Goal: Find specific page/section: Find specific page/section

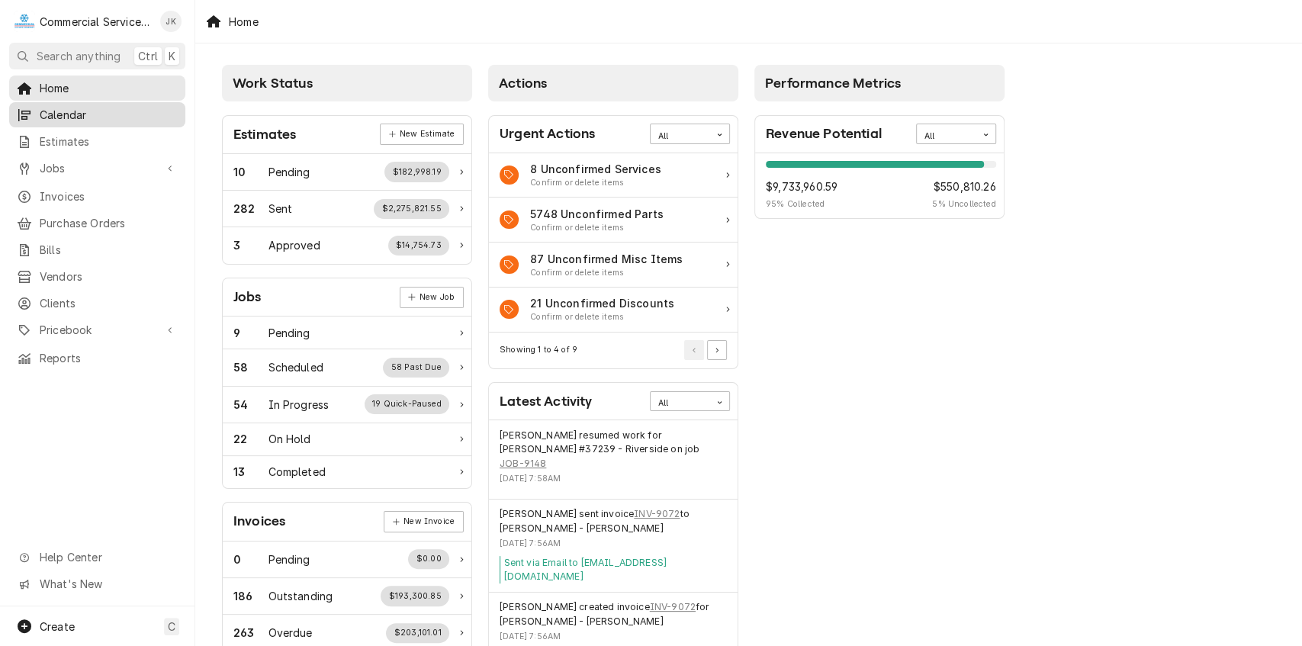
click at [111, 110] on span "Calendar" at bounding box center [109, 115] width 138 height 16
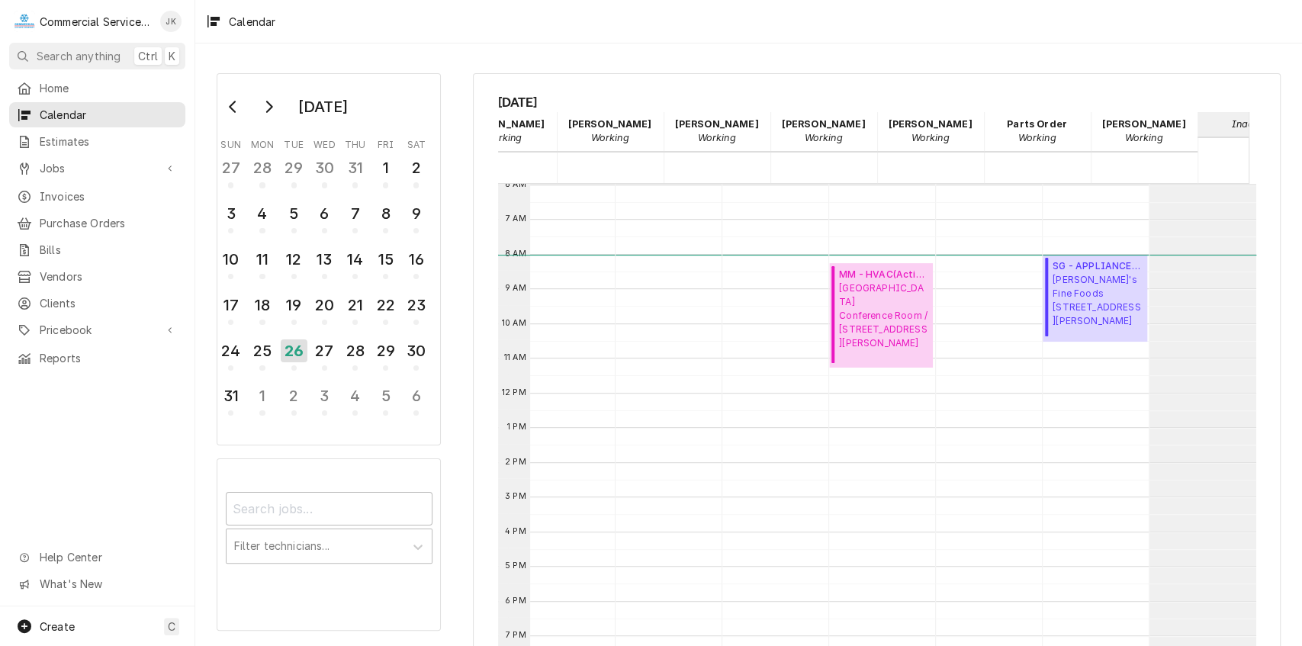
scroll to position [0, 673]
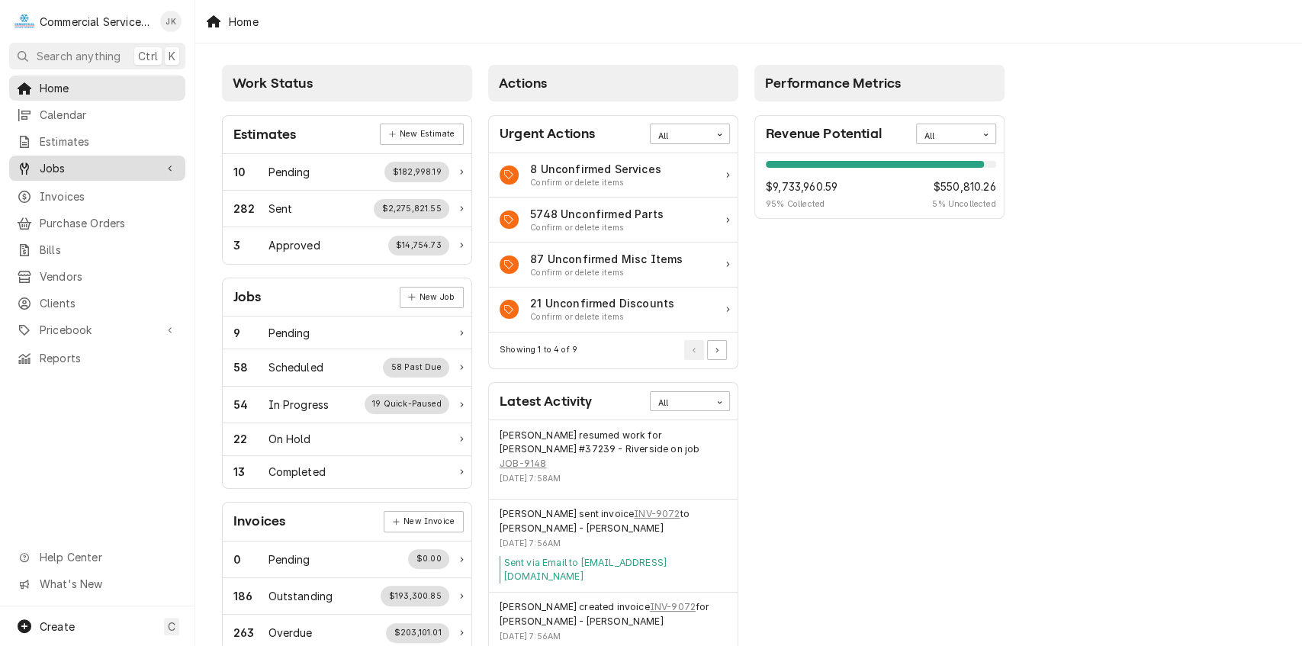
click at [74, 160] on span "Jobs" at bounding box center [97, 168] width 115 height 16
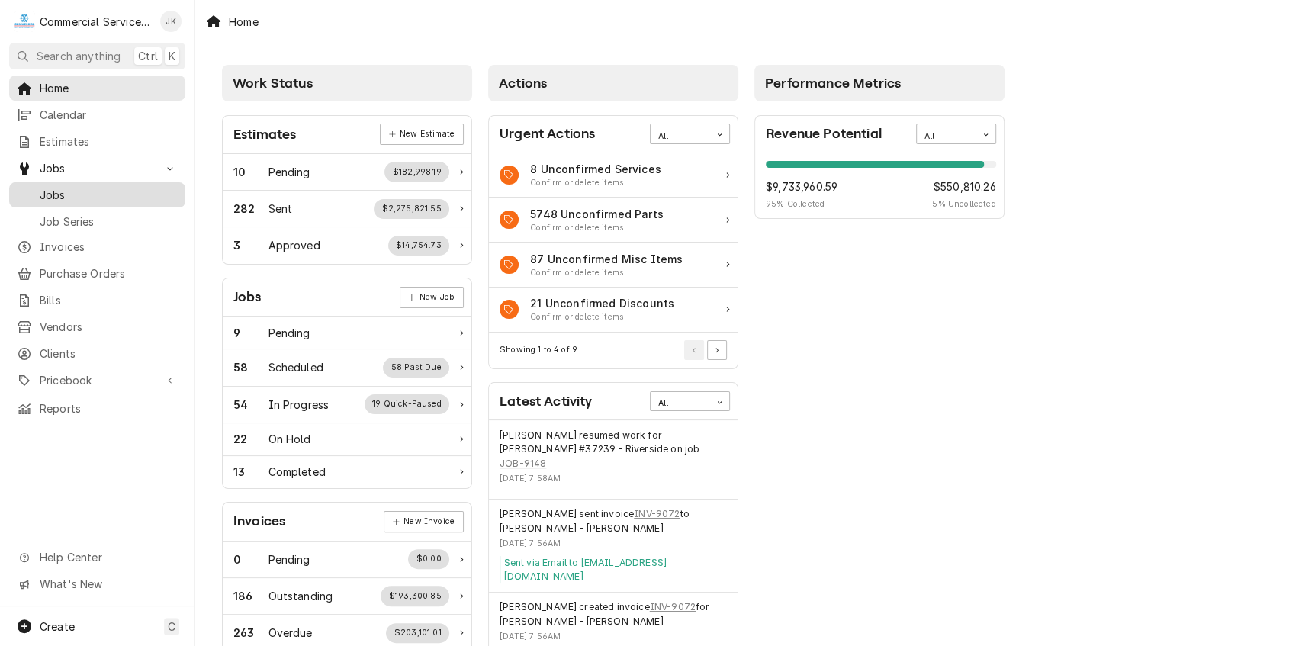
click at [84, 196] on span "Jobs" at bounding box center [109, 195] width 138 height 16
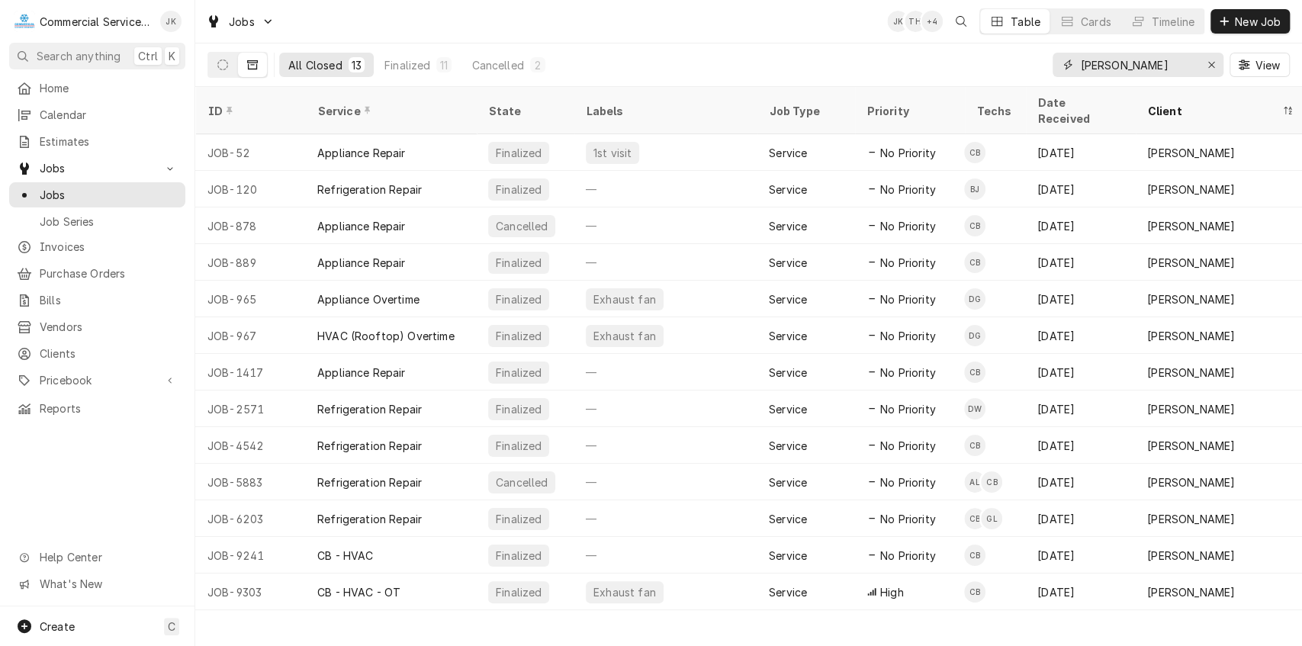
click at [1127, 64] on input "Tarpy's" at bounding box center [1137, 65] width 114 height 24
type input "T"
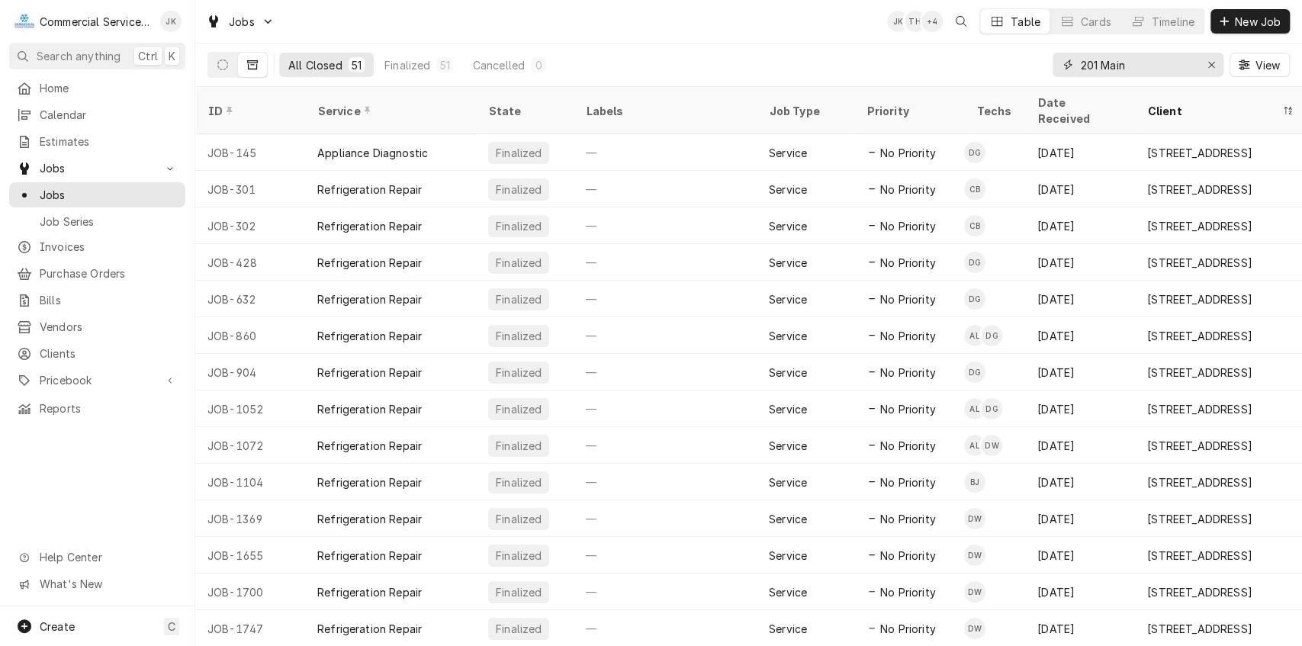
type input "201 Main"
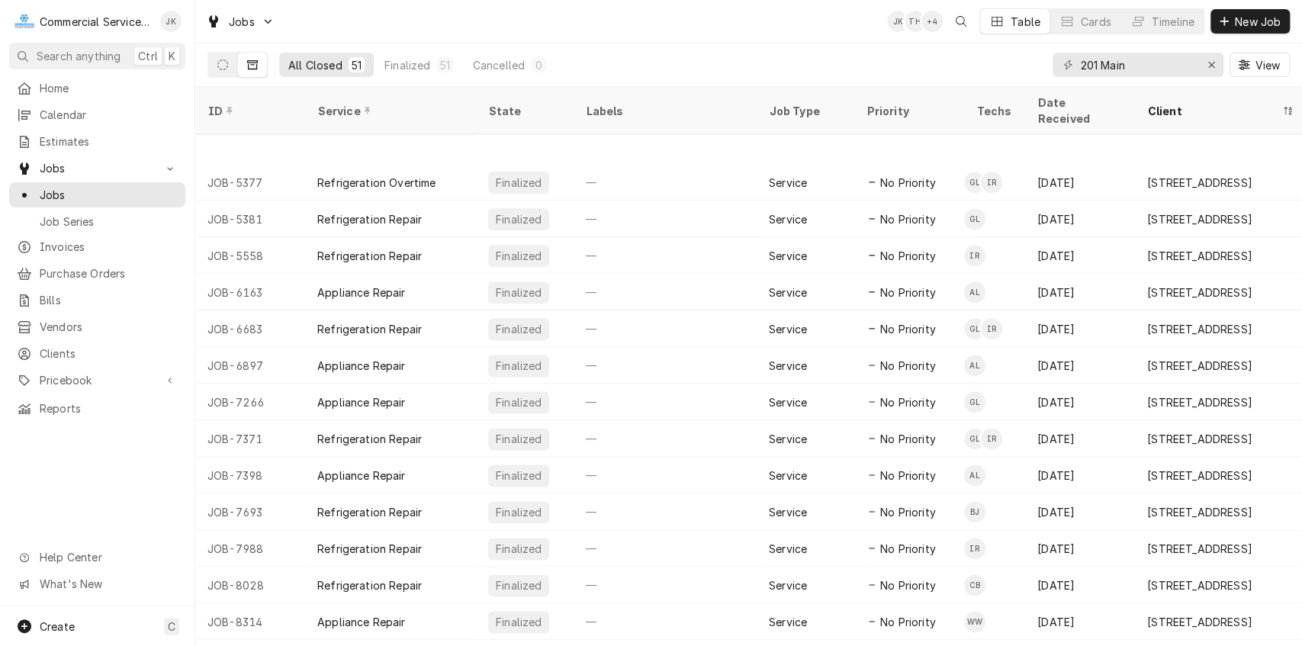
scroll to position [1344, 0]
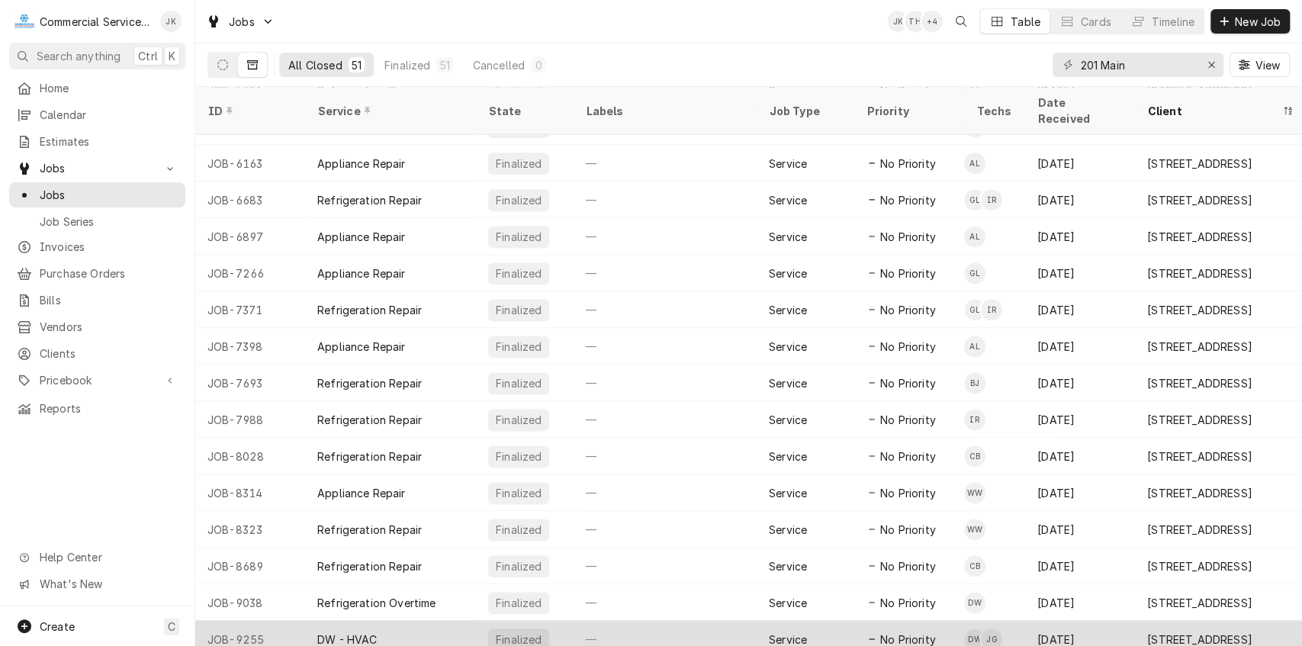
click at [857, 621] on div "No Priority" at bounding box center [909, 639] width 110 height 37
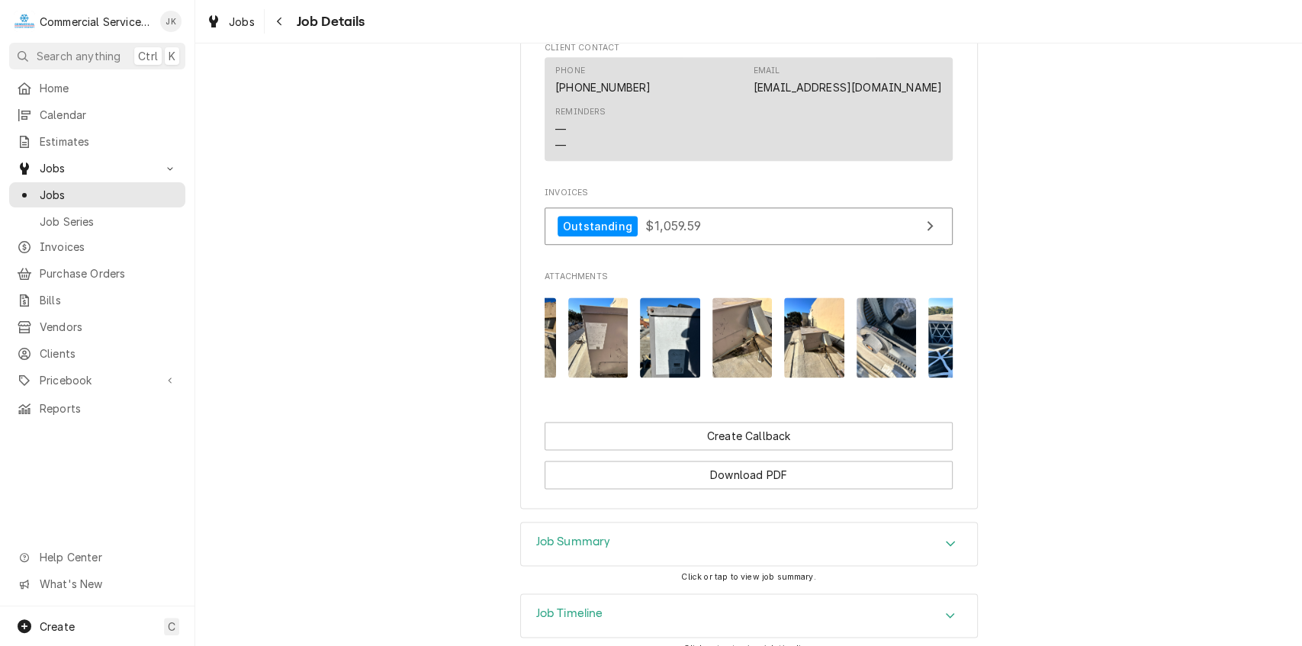
scroll to position [0, 688]
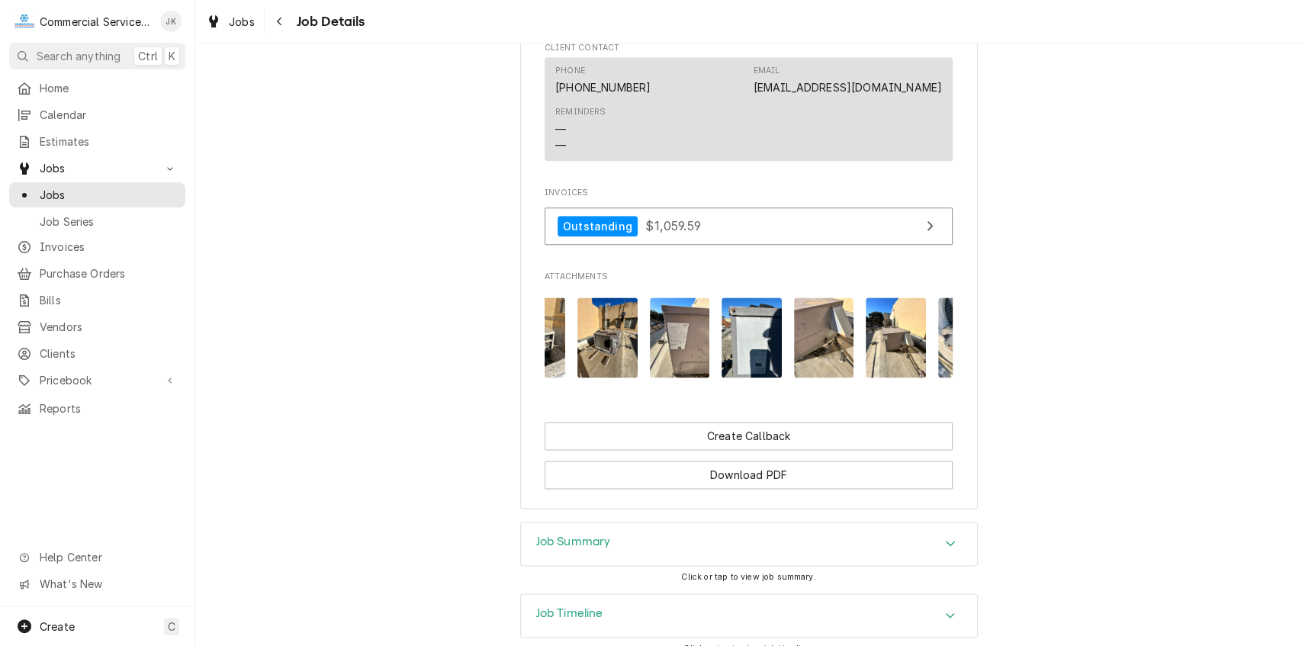
click at [673, 348] on img "Attachments" at bounding box center [680, 337] width 60 height 80
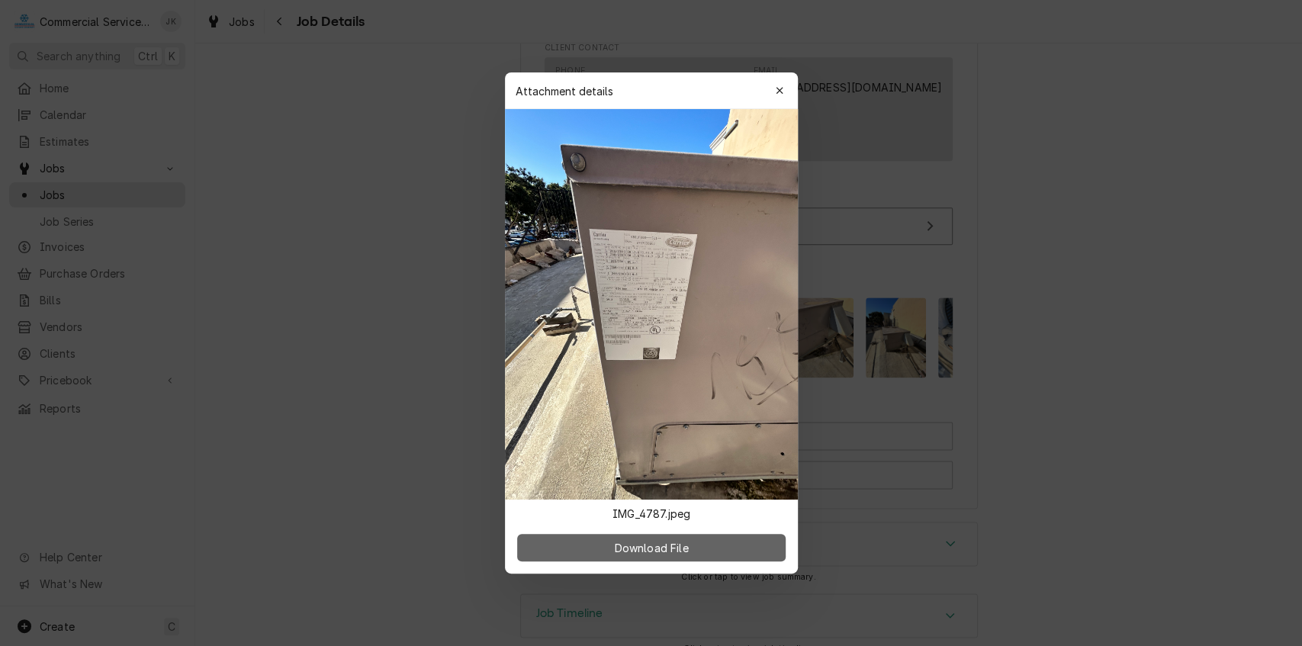
click at [689, 544] on span "Download File" at bounding box center [651, 548] width 80 height 16
click at [773, 88] on div "button" at bounding box center [779, 90] width 15 height 15
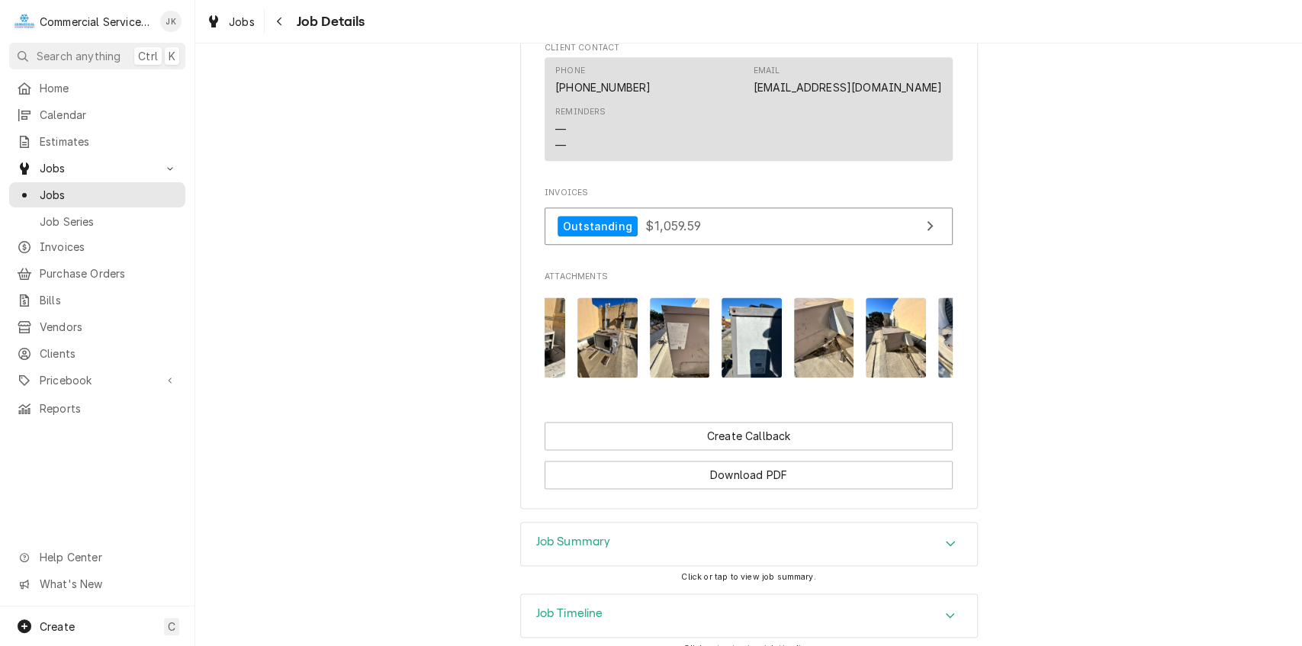
click at [941, 390] on div "Attachments" at bounding box center [748, 338] width 408 height 104
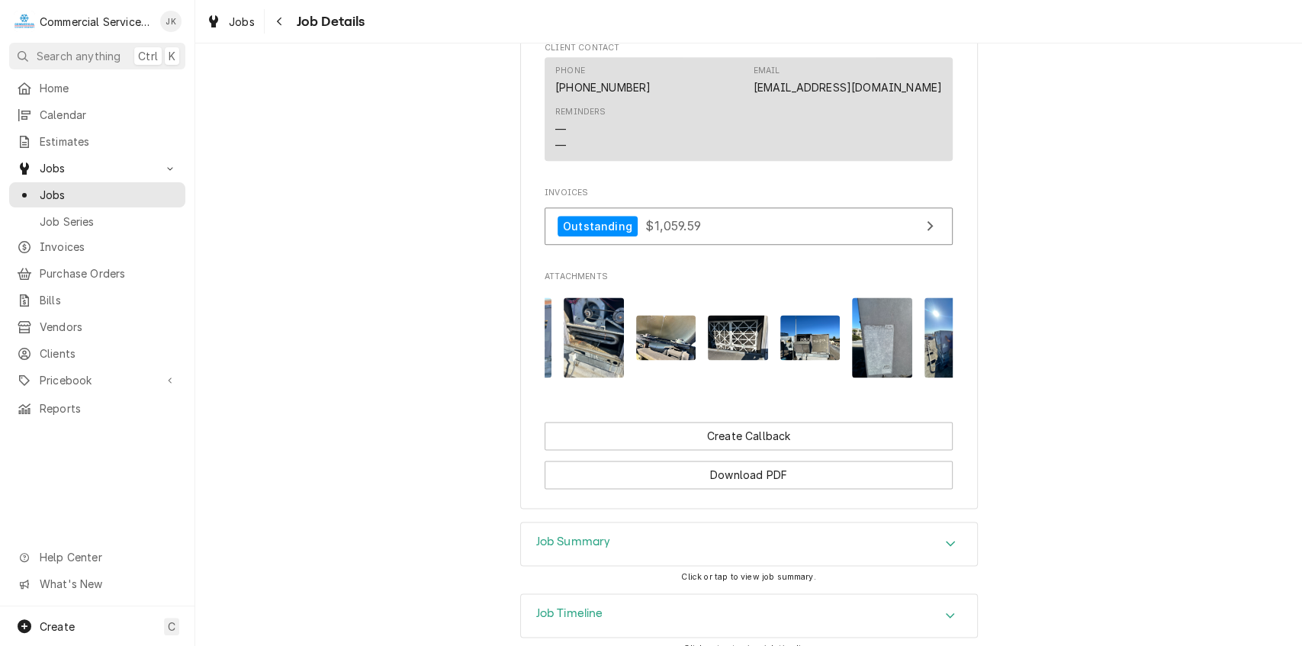
scroll to position [0, 1325]
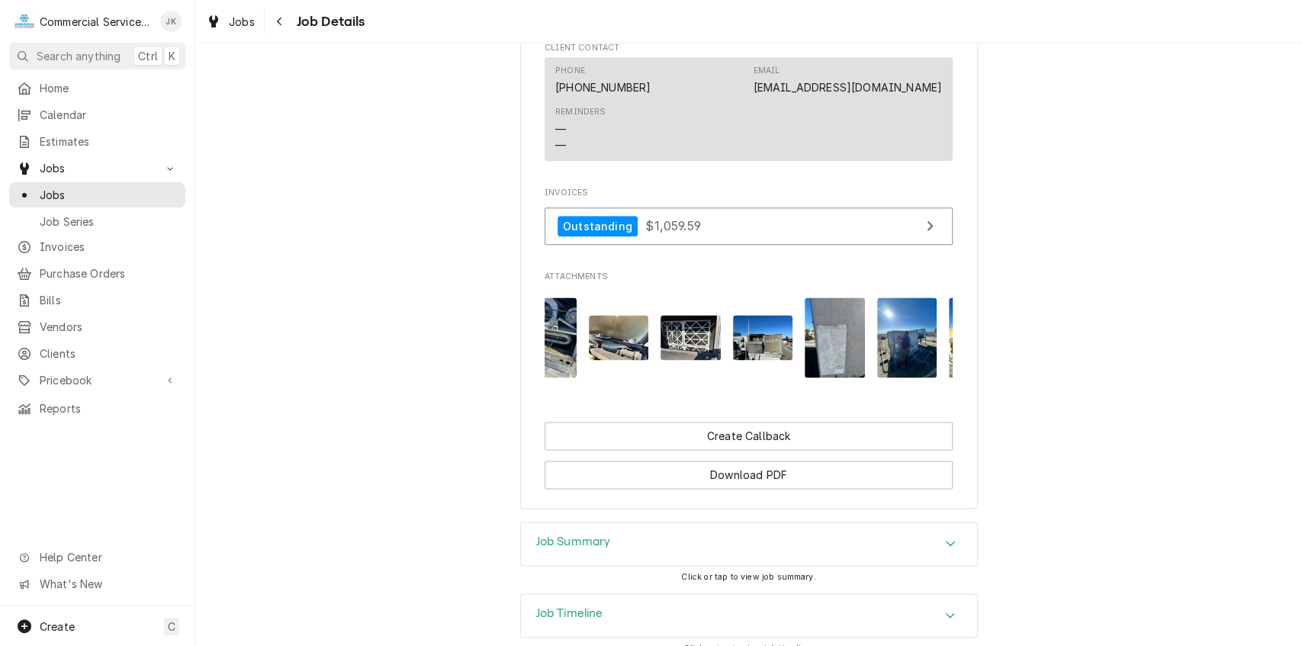
click at [833, 359] on img "Attachments" at bounding box center [834, 337] width 60 height 80
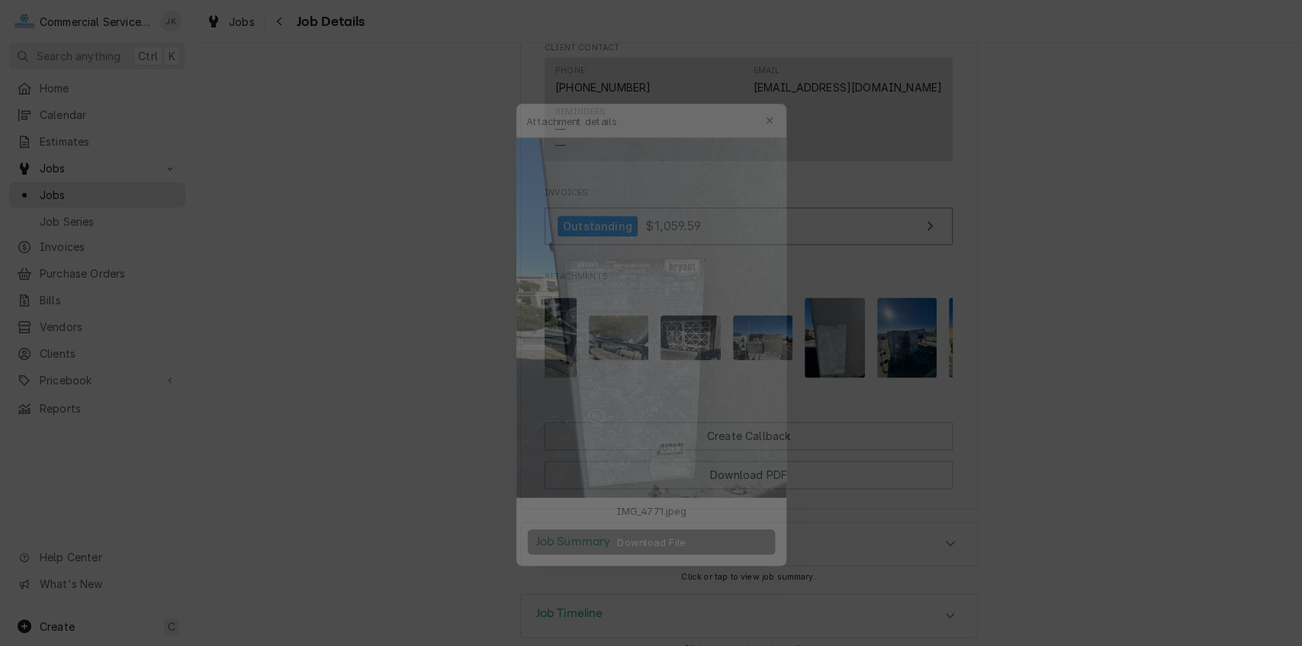
click at [669, 557] on button "Download File" at bounding box center [651, 547] width 268 height 27
